Goal: Task Accomplishment & Management: Use online tool/utility

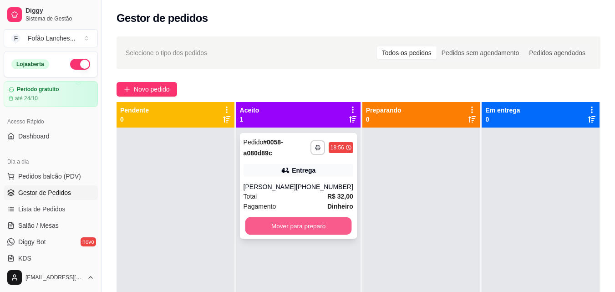
click at [298, 224] on button "Mover para preparo" at bounding box center [298, 226] width 106 height 18
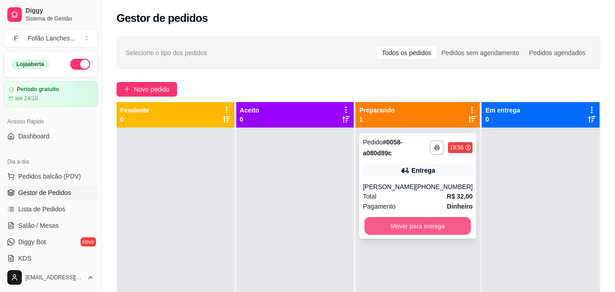
click at [409, 231] on button "Mover para entrega" at bounding box center [417, 226] width 106 height 18
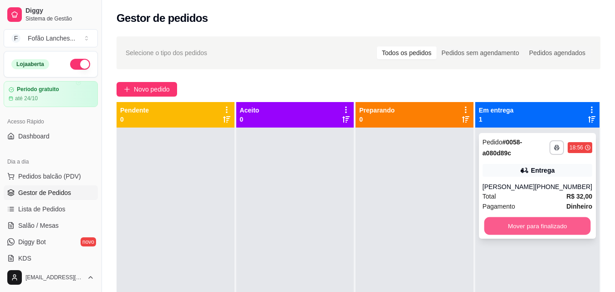
click at [528, 222] on button "Mover para finalizado" at bounding box center [537, 226] width 106 height 18
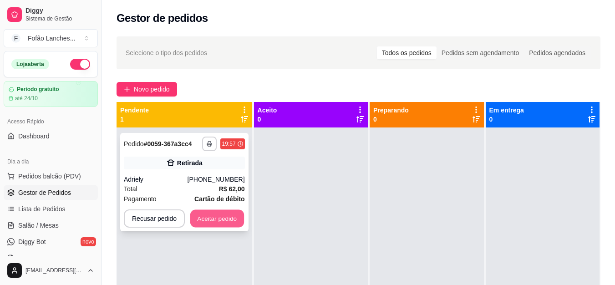
click at [226, 221] on button "Aceitar pedido" at bounding box center [217, 219] width 54 height 18
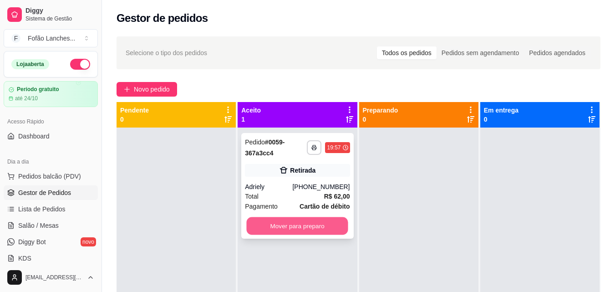
click at [309, 227] on button "Mover para preparo" at bounding box center [297, 226] width 101 height 18
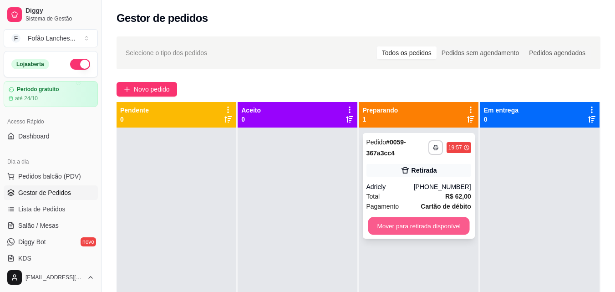
click at [388, 227] on button "Mover para retirada disponível" at bounding box center [418, 226] width 101 height 18
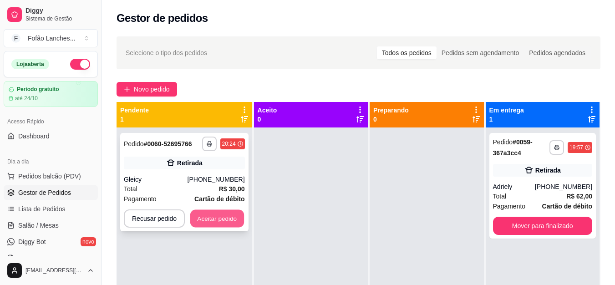
click at [213, 225] on button "Aceitar pedido" at bounding box center [217, 219] width 54 height 18
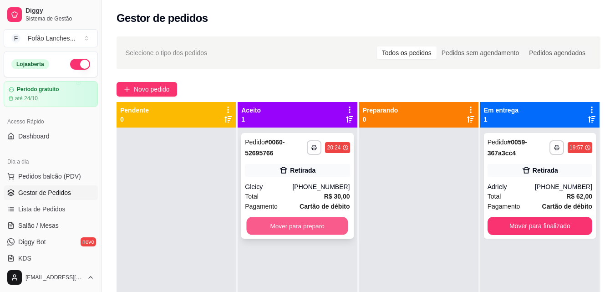
click at [284, 230] on button "Mover para preparo" at bounding box center [297, 226] width 101 height 18
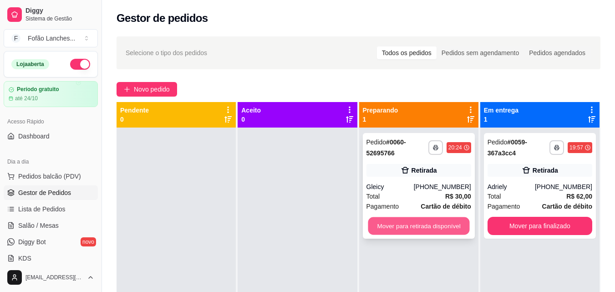
click at [445, 221] on button "Mover para retirada disponível" at bounding box center [418, 226] width 101 height 18
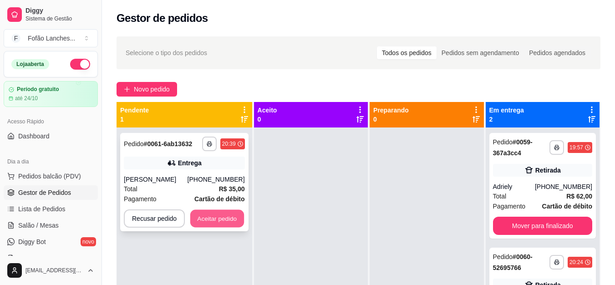
click at [226, 217] on button "Aceitar pedido" at bounding box center [217, 219] width 54 height 18
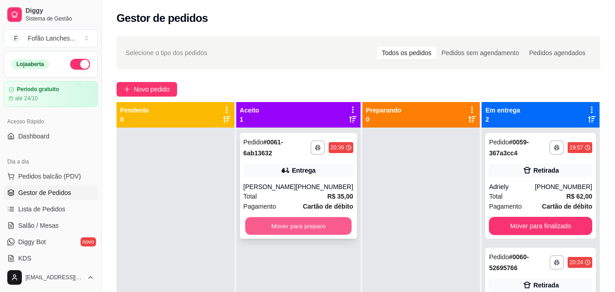
click at [276, 226] on button "Mover para preparo" at bounding box center [298, 226] width 106 height 18
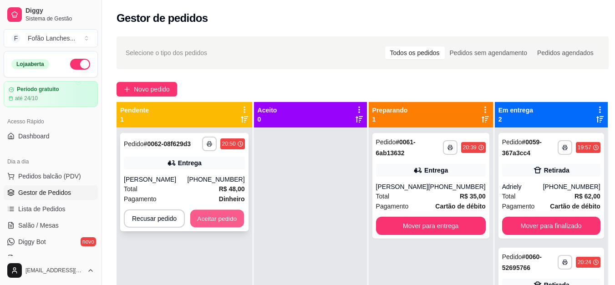
click at [195, 223] on button "Aceitar pedido" at bounding box center [217, 219] width 54 height 18
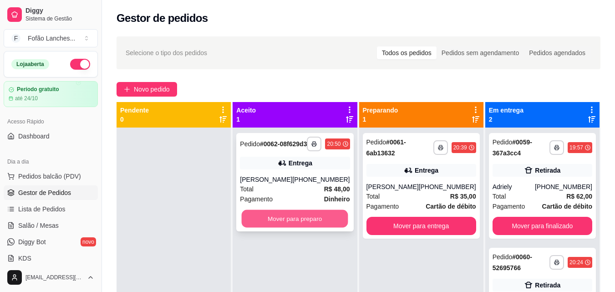
click at [278, 227] on button "Mover para preparo" at bounding box center [295, 219] width 106 height 18
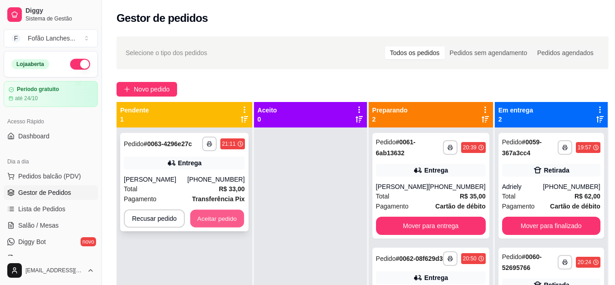
click at [219, 221] on button "Aceitar pedido" at bounding box center [217, 219] width 54 height 18
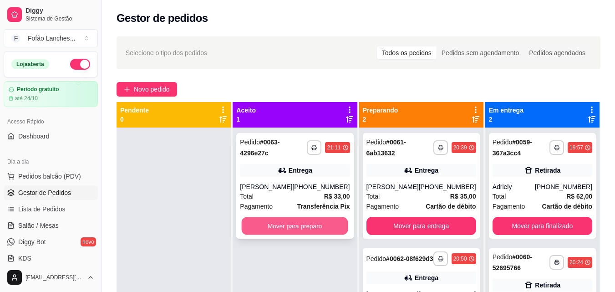
click at [298, 228] on button "Mover para preparo" at bounding box center [295, 226] width 106 height 18
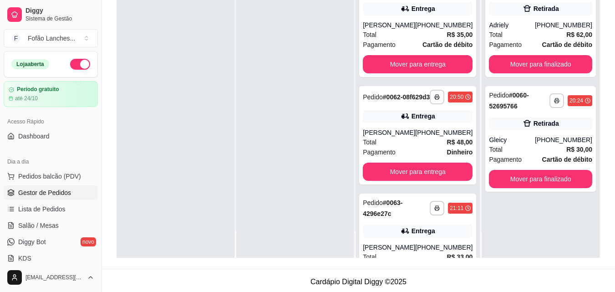
scroll to position [139, 0]
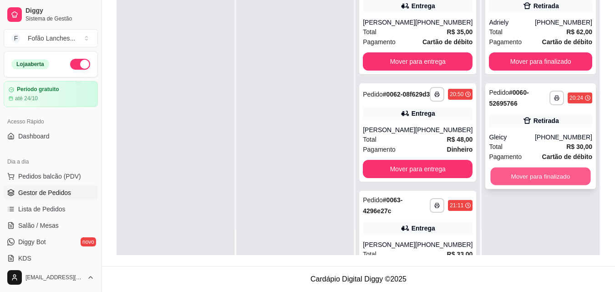
click at [545, 175] on button "Mover para finalizado" at bounding box center [540, 176] width 100 height 18
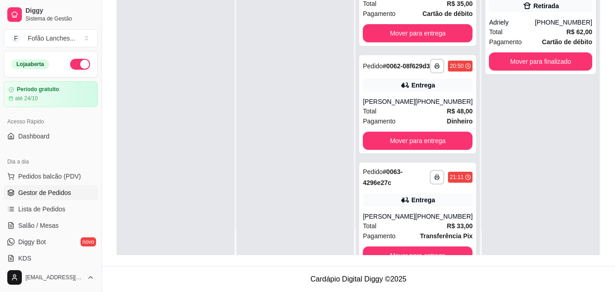
scroll to position [0, 0]
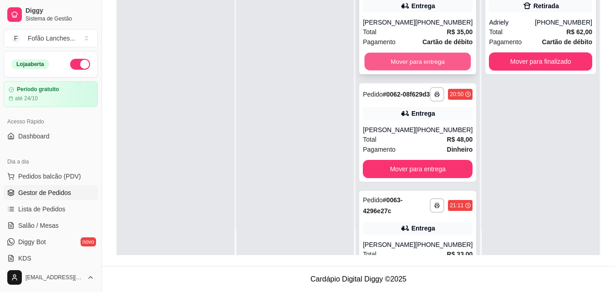
click at [418, 67] on button "Mover para entrega" at bounding box center [417, 62] width 106 height 18
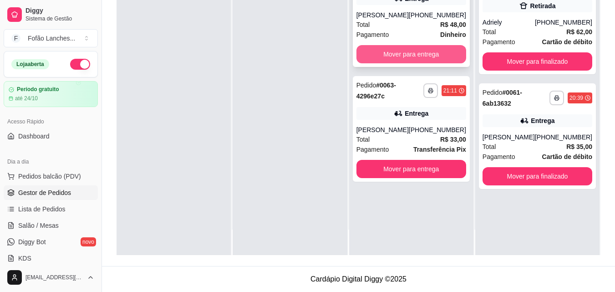
click at [411, 54] on button "Mover para entrega" at bounding box center [411, 54] width 110 height 18
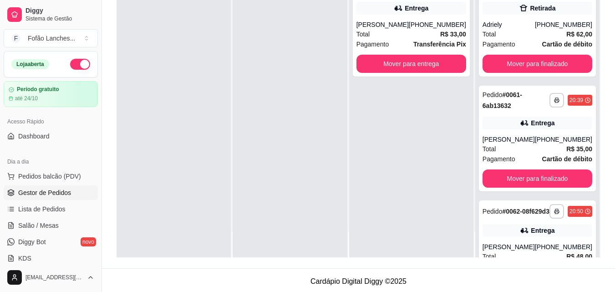
scroll to position [139, 0]
